Goal: Transaction & Acquisition: Purchase product/service

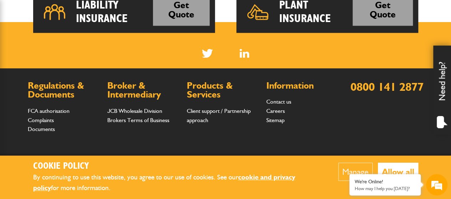
scroll to position [606, 0]
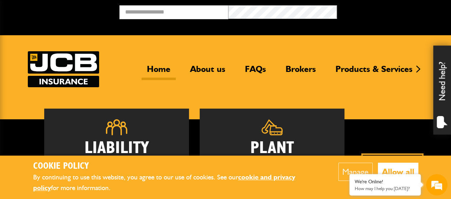
click at [391, 173] on button "Allow all" at bounding box center [398, 172] width 40 height 18
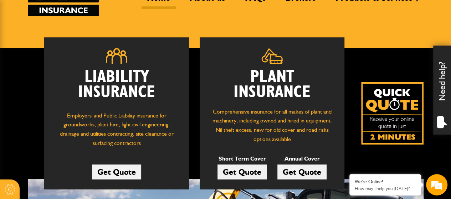
scroll to position [107, 0]
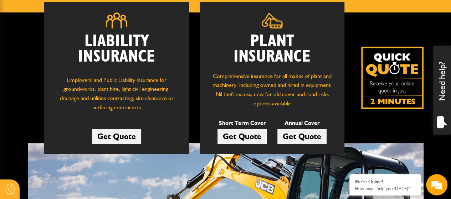
click at [114, 136] on link "Get Quote" at bounding box center [116, 136] width 49 height 15
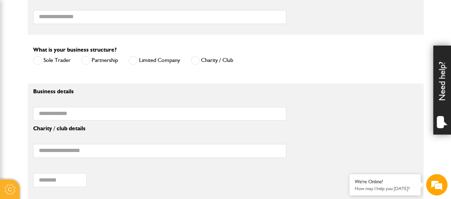
scroll to position [499, 0]
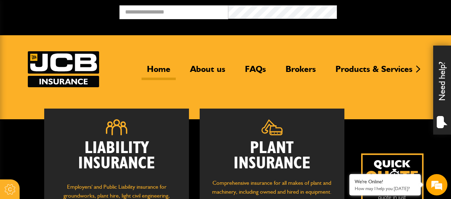
scroll to position [106, 0]
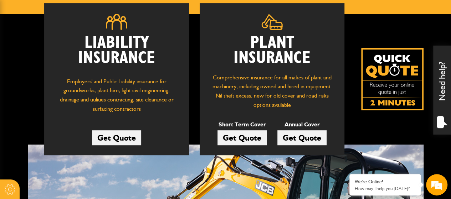
click at [245, 139] on link "Get Quote" at bounding box center [241, 137] width 49 height 15
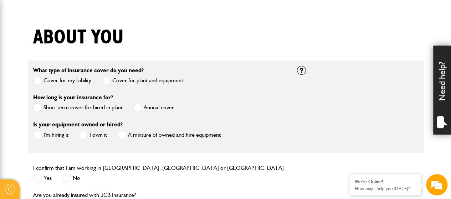
scroll to position [71, 0]
